Goal: Submit feedback/report problem: Submit feedback/report problem

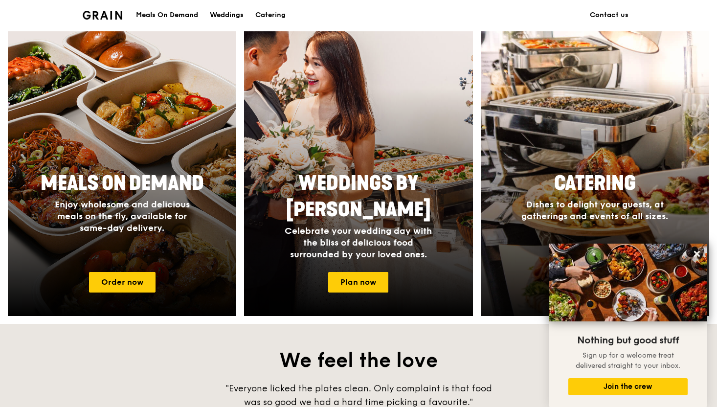
scroll to position [367, 0]
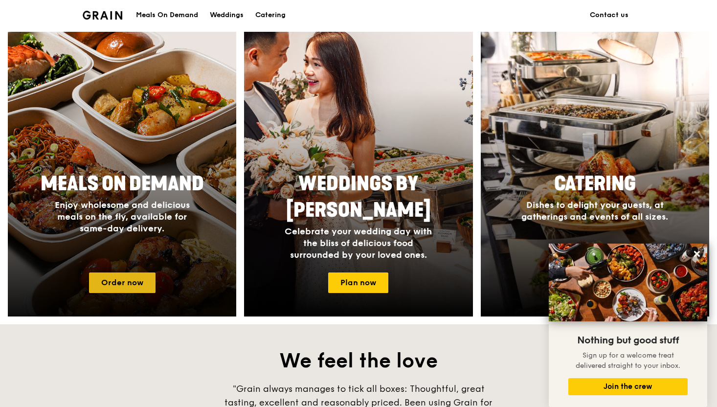
click at [107, 279] on link "Order now" at bounding box center [122, 283] width 67 height 21
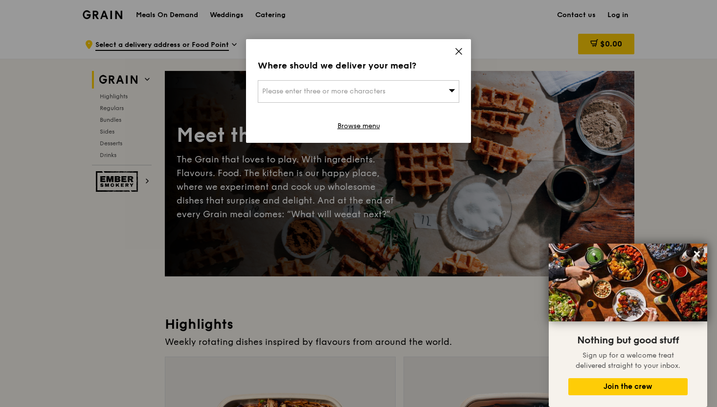
click at [460, 51] on icon at bounding box center [459, 51] width 9 height 9
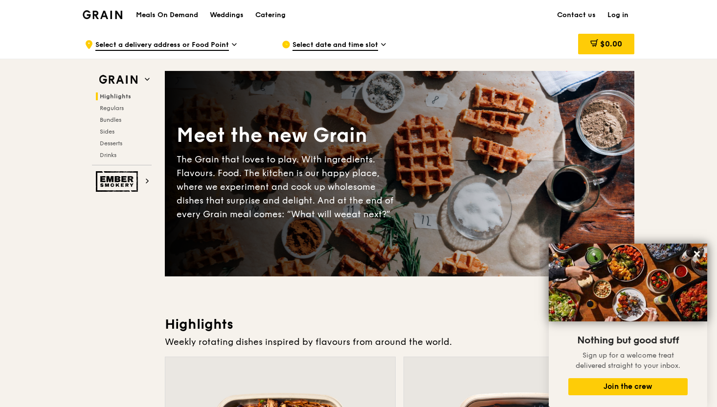
click at [623, 16] on link "Log in" at bounding box center [618, 14] width 33 height 29
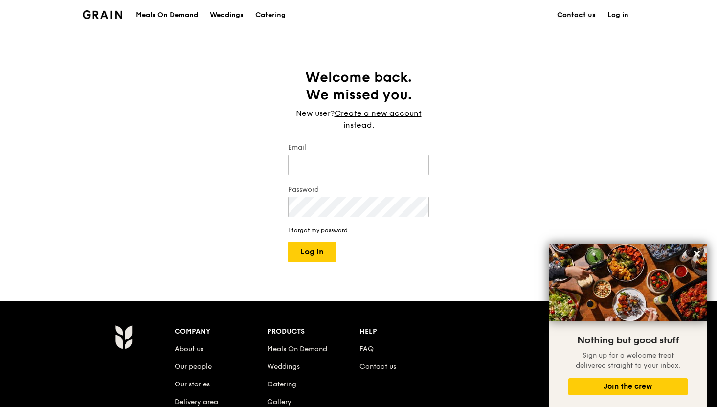
click at [576, 17] on link "Contact us" at bounding box center [576, 14] width 50 height 29
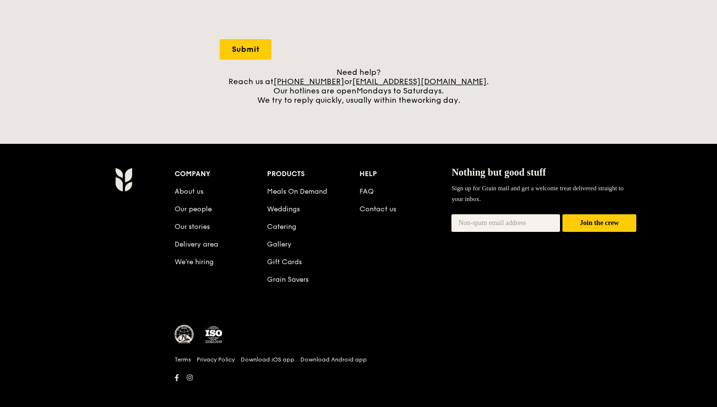
scroll to position [382, 0]
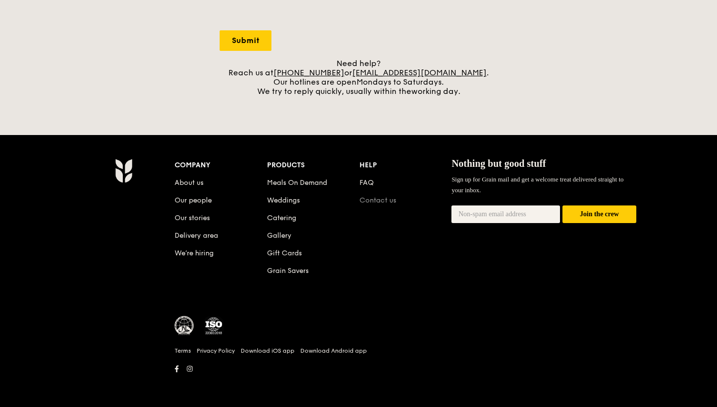
click at [376, 198] on link "Contact us" at bounding box center [378, 200] width 37 height 8
click at [372, 198] on link "Contact us" at bounding box center [378, 200] width 37 height 8
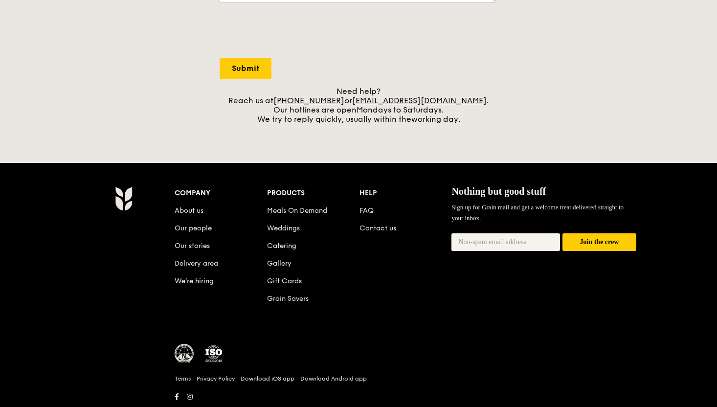
scroll to position [343, 0]
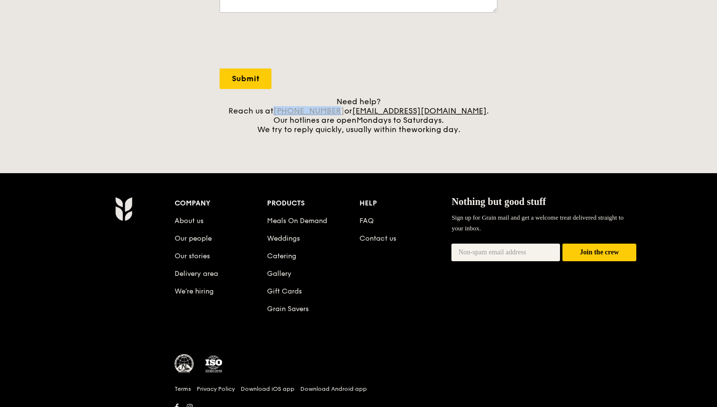
drag, startPoint x: 357, startPoint y: 110, endPoint x: 300, endPoint y: 109, distance: 56.3
click at [300, 109] on div "Need help? Reach us at +65 3163 5335 or concierge@grain.com.sg . Our hotlines a…" at bounding box center [359, 115] width 278 height 37
copy link "+65 3163 5335"
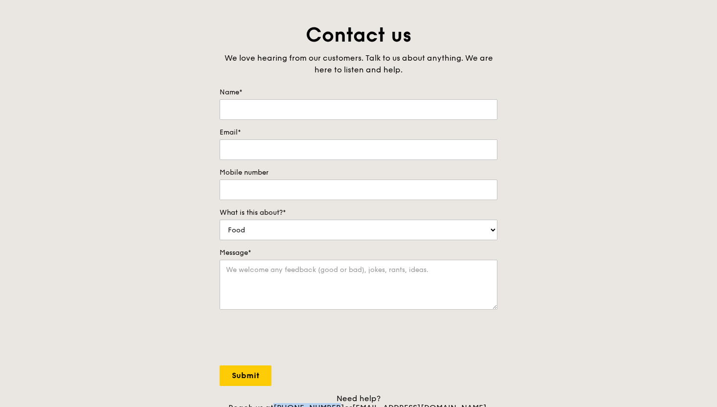
scroll to position [0, 0]
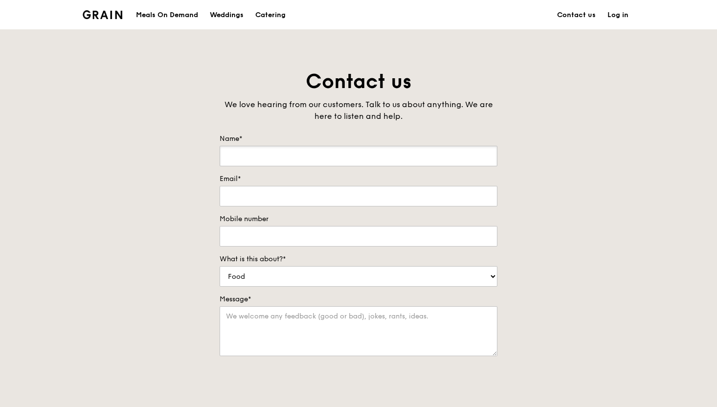
click at [289, 161] on input "Name*" at bounding box center [359, 156] width 278 height 21
type input "Ashira"
click at [272, 202] on input "Email*" at bounding box center [359, 196] width 278 height 21
type input "executive.assistant@davidho.sg"
click at [242, 236] on input "Mobile number" at bounding box center [359, 236] width 278 height 21
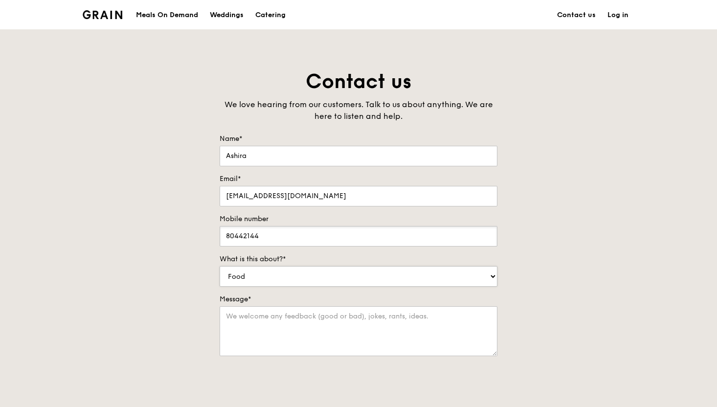
type input "80442144"
click at [279, 274] on select "Food Service Billing/Payment Catering Others" at bounding box center [359, 276] width 278 height 21
click at [220, 266] on select "Food Service Billing/Payment Catering Others" at bounding box center [359, 276] width 278 height 21
click at [267, 319] on textarea "Message*" at bounding box center [359, 331] width 278 height 50
click at [241, 317] on textarea "Hi, I have a networking event for" at bounding box center [359, 331] width 278 height 50
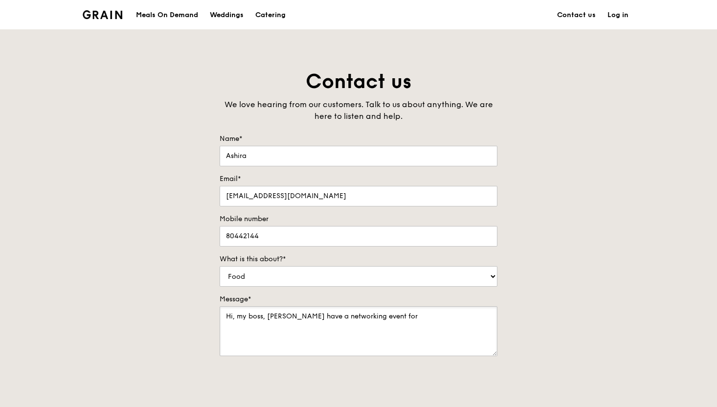
click at [306, 318] on textarea "Hi, my boss, David have a networking event for" at bounding box center [359, 331] width 278 height 50
click at [390, 315] on textarea "Hi, my boss, David has a networking event for" at bounding box center [359, 331] width 278 height 50
paste textarea "Raffles City Shopping Tower level 5, Neptune & Venus room."
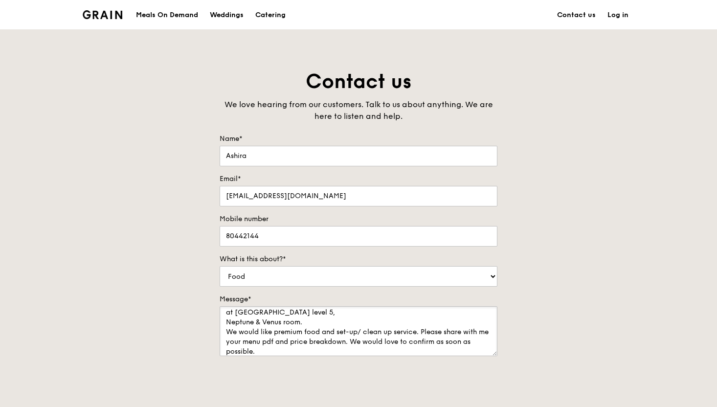
scroll to position [20, 0]
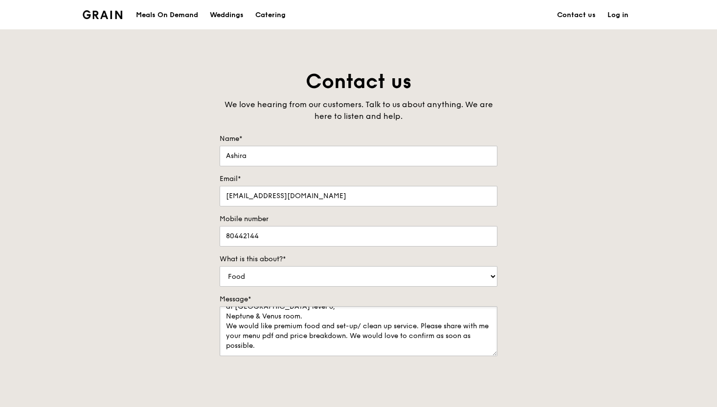
type textarea "Hi, my boss, David has a networking event for 20 pax on 29th August, 6pm at Raf…"
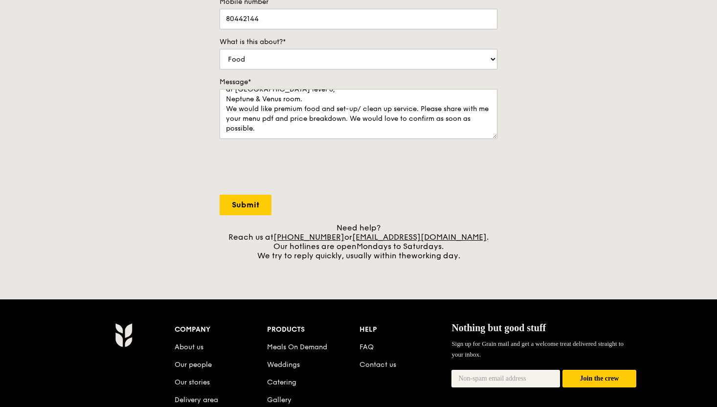
scroll to position [146, 0]
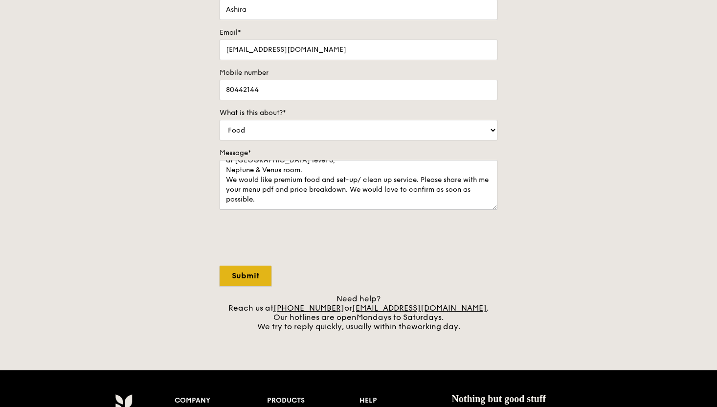
click at [236, 281] on input "Submit" at bounding box center [246, 276] width 52 height 21
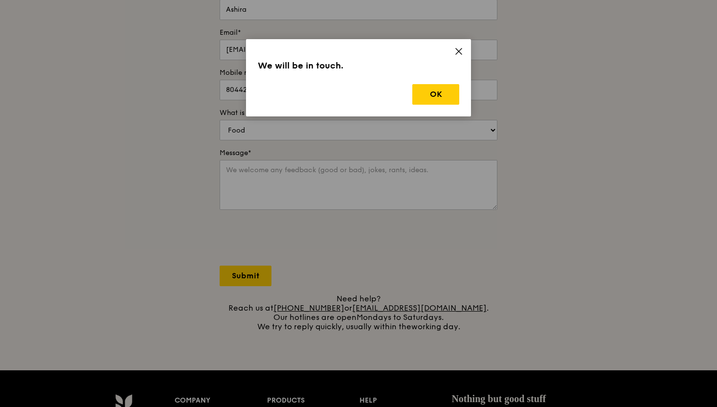
scroll to position [0, 0]
click at [428, 92] on button "OK" at bounding box center [435, 94] width 47 height 21
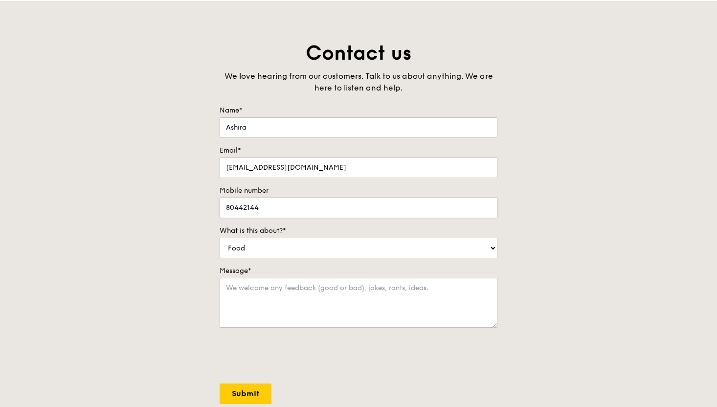
scroll to position [23, 0]
